Goal: Book appointment/travel/reservation

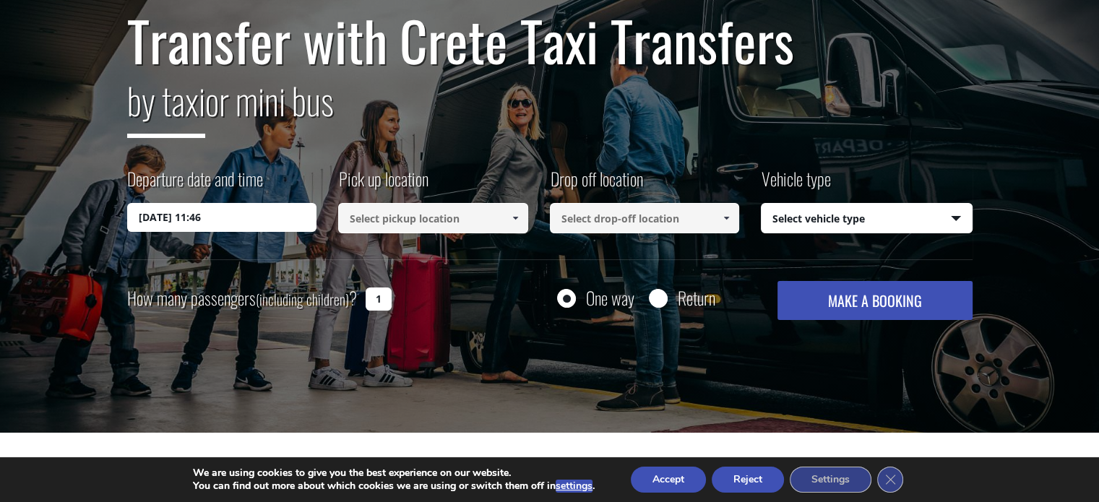
click at [553, 202] on label "Drop off location" at bounding box center [596, 184] width 93 height 37
click at [494, 217] on input at bounding box center [433, 218] width 190 height 30
click at [518, 216] on span at bounding box center [515, 218] width 12 height 12
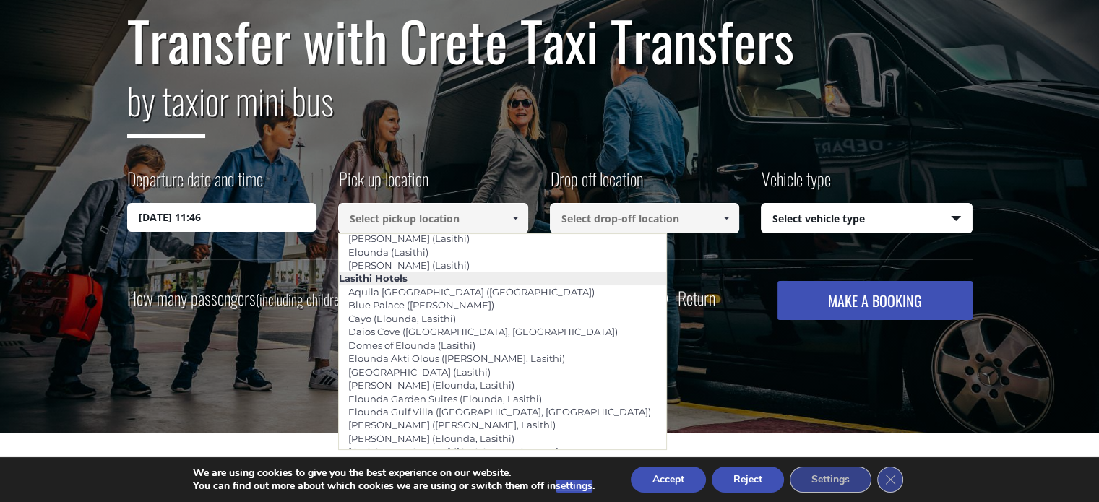
scroll to position [1951, 0]
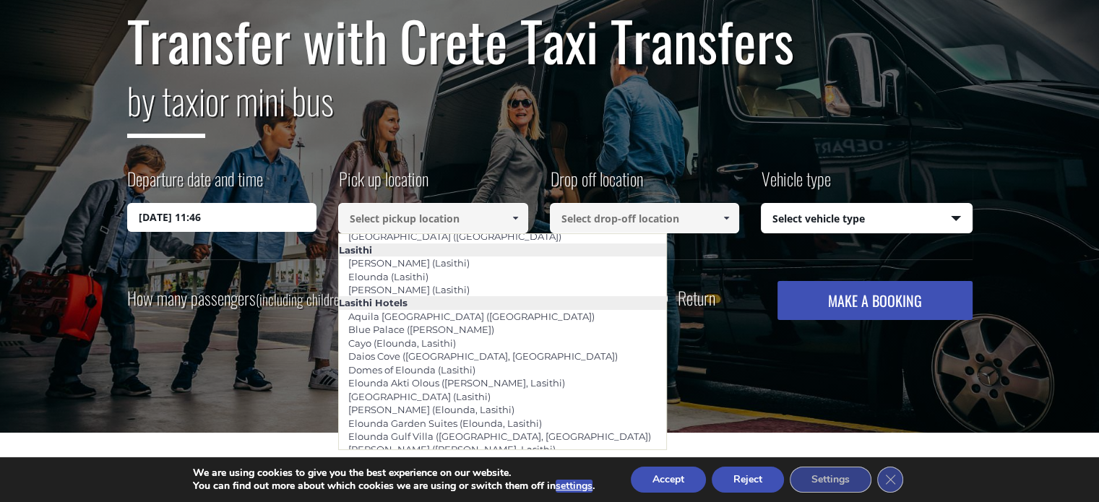
type input "Rethymnon city"
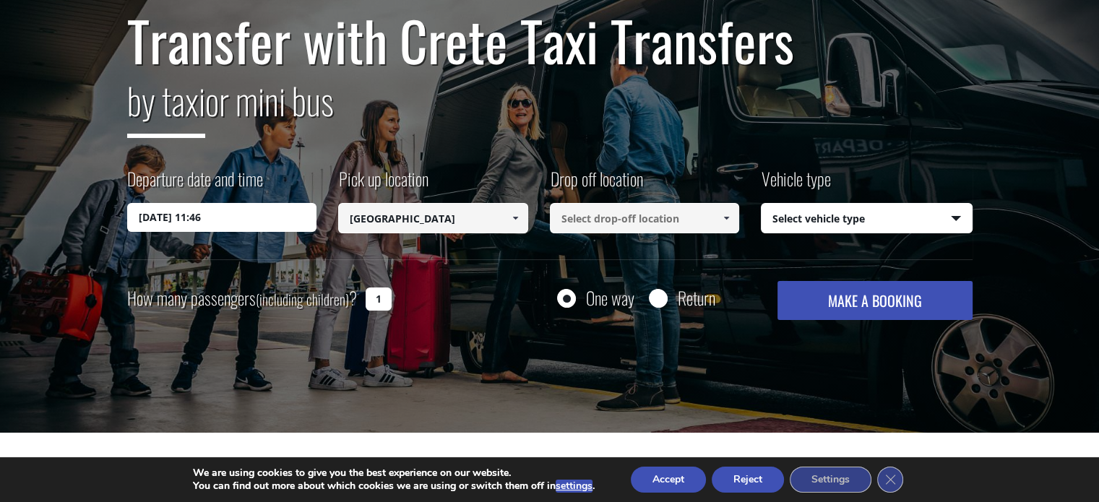
click at [633, 218] on input at bounding box center [645, 218] width 190 height 30
click at [723, 219] on span at bounding box center [726, 218] width 12 height 12
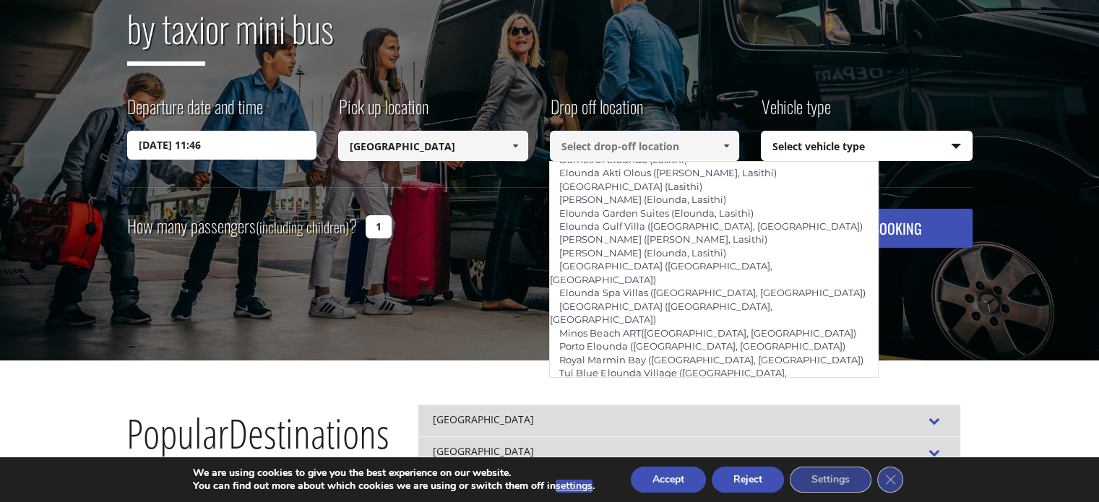
scroll to position [2054, 0]
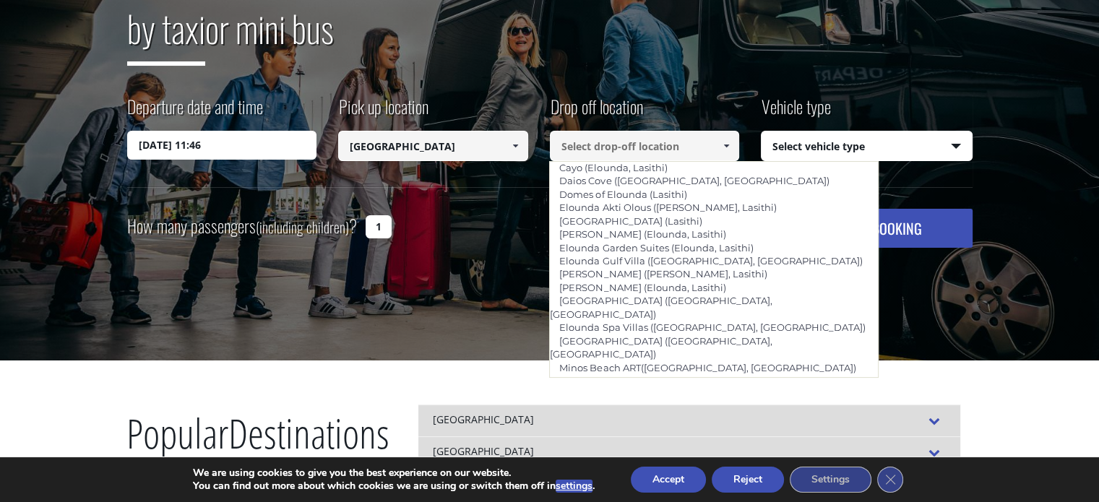
type input "Plakias (Rethymnon)"
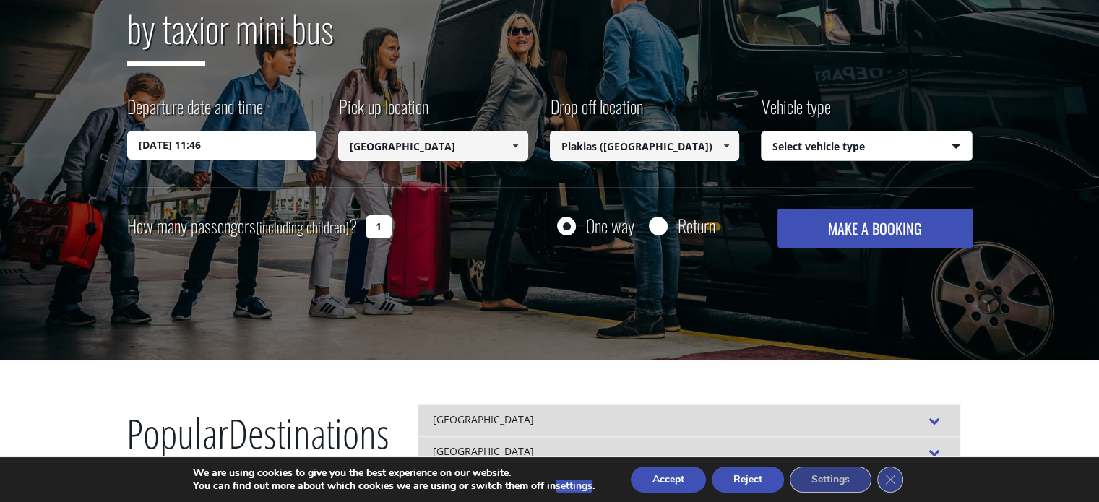
click at [871, 135] on select "Select vehicle type Taxi (4 passengers) Mercedes E Class Mini Van (7 passengers…" at bounding box center [867, 147] width 210 height 30
select select "540"
click at [762, 132] on select "Select vehicle type Taxi (4 passengers) Mercedes E Class Mini Van (7 passengers…" at bounding box center [867, 147] width 210 height 30
click at [386, 226] on input "1" at bounding box center [379, 226] width 26 height 23
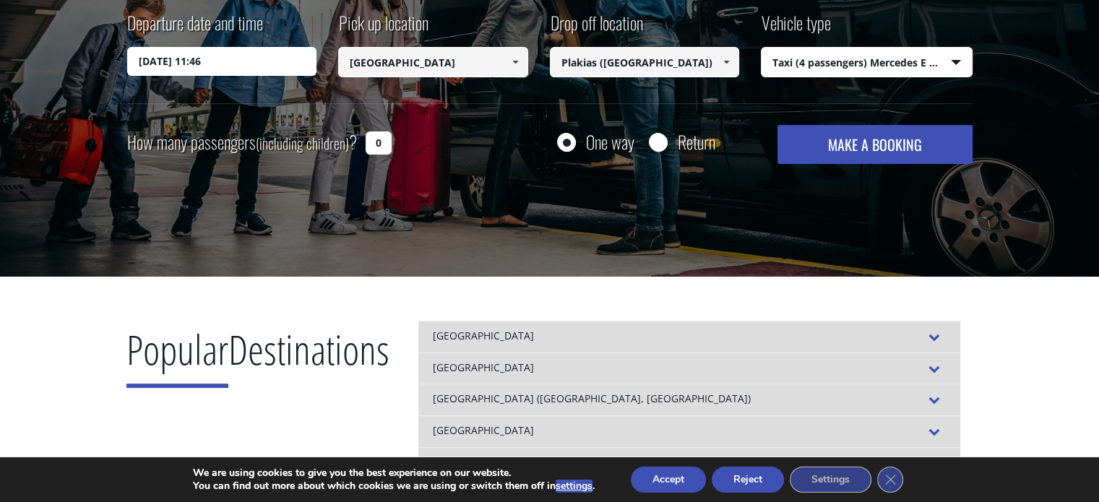
scroll to position [217, 0]
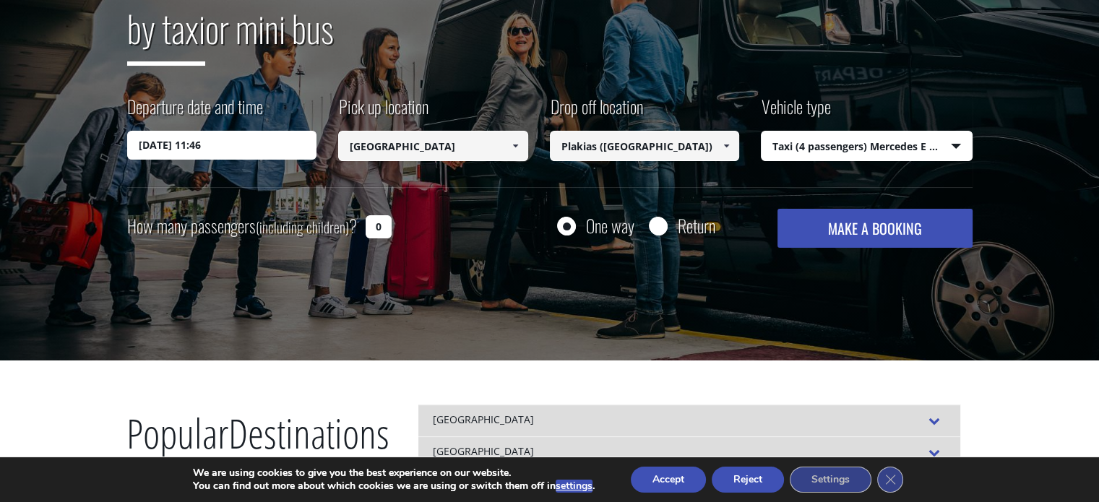
type input "0"
click at [861, 220] on button "MAKE A BOOKING" at bounding box center [874, 228] width 194 height 39
click at [381, 229] on input "0" at bounding box center [379, 226] width 26 height 23
click at [384, 227] on input "0" at bounding box center [379, 226] width 26 height 23
click at [913, 236] on button "MAKE A BOOKING" at bounding box center [874, 228] width 194 height 39
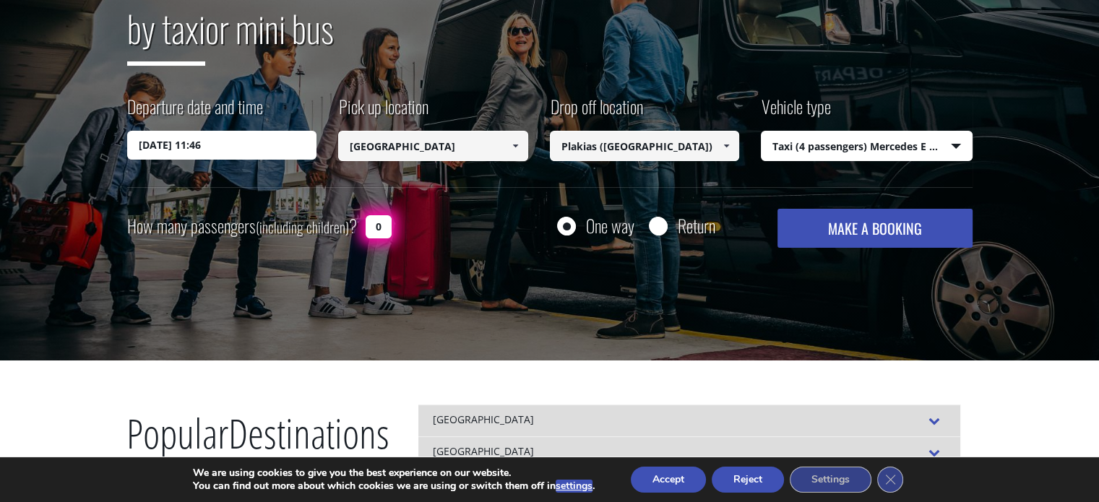
click at [387, 225] on input "0" at bounding box center [379, 226] width 26 height 23
type input "1"
click at [777, 209] on button "MAKE A BOOKING" at bounding box center [874, 228] width 194 height 39
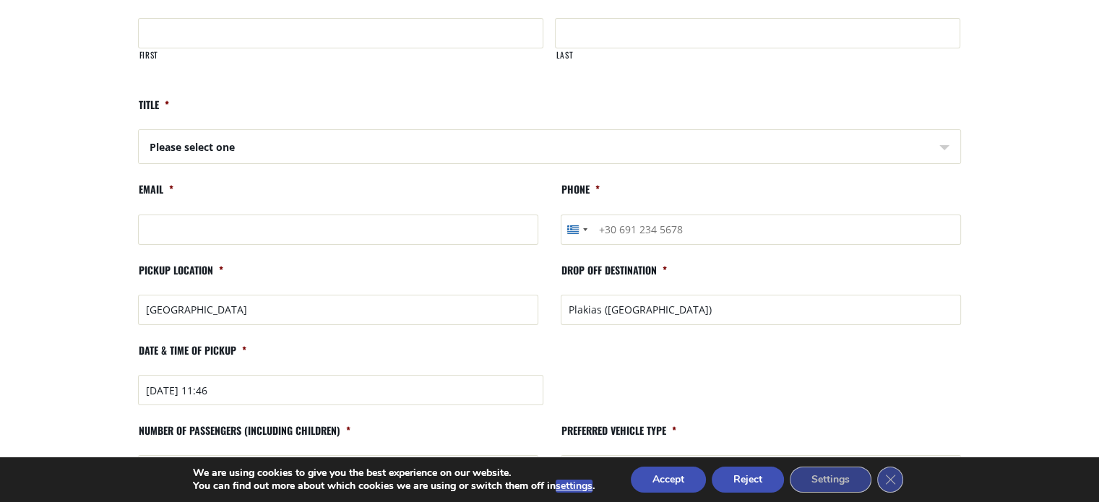
scroll to position [145, 0]
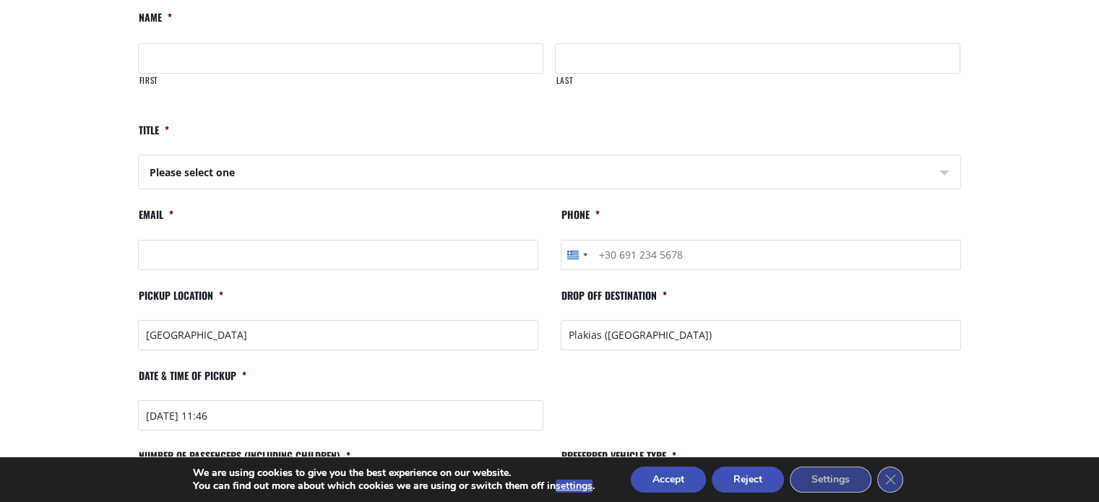
click at [354, 176] on select "Please select one Mr Mrs" at bounding box center [550, 172] width 822 height 35
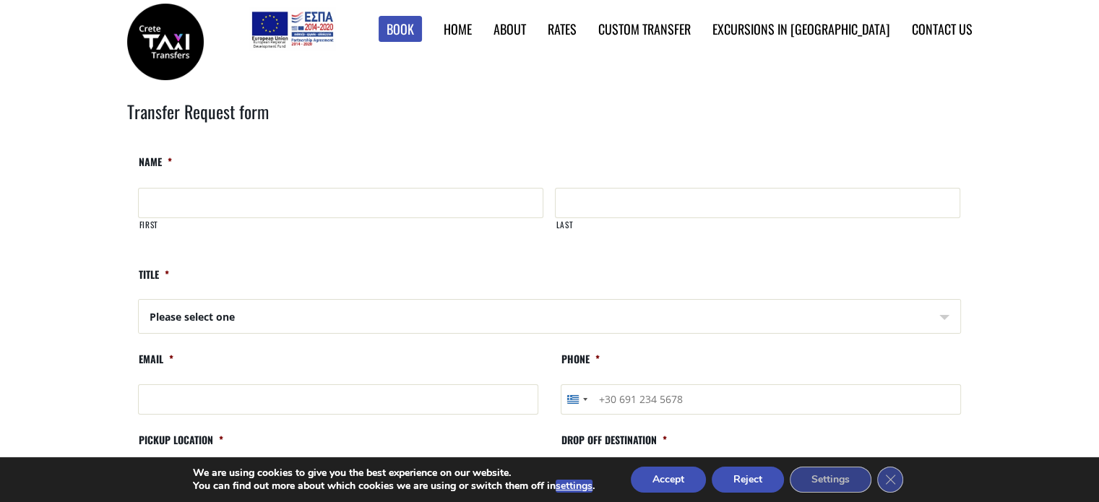
click at [0, 0] on link "Custom Transfer" at bounding box center [0, 0] width 0 height 0
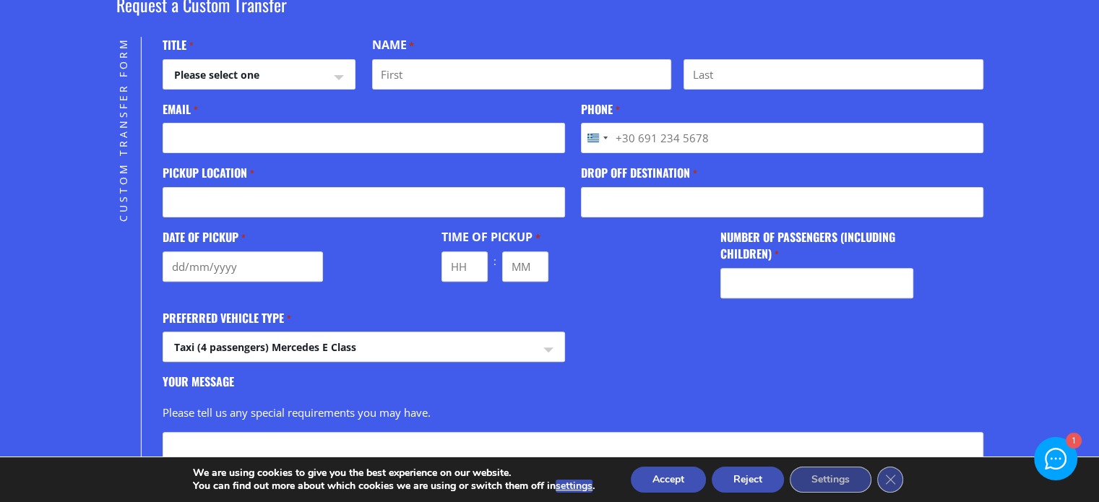
scroll to position [434, 0]
